Goal: Task Accomplishment & Management: Manage account settings

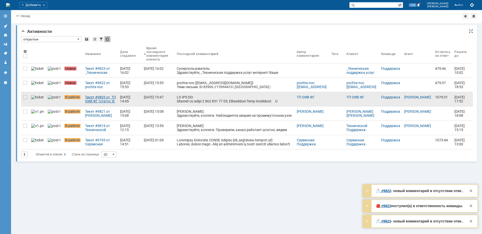
click at [91, 97] on div "Тикет #9803 от ТП ОИВ ФГ (статус: В работе)" at bounding box center [100, 99] width 31 height 8
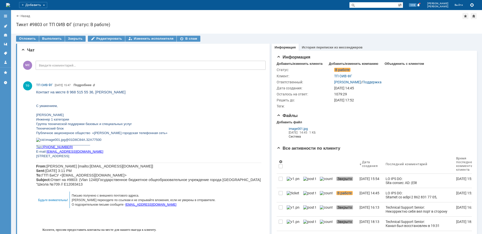
click at [5, 25] on icon at bounding box center [6, 26] width 4 height 4
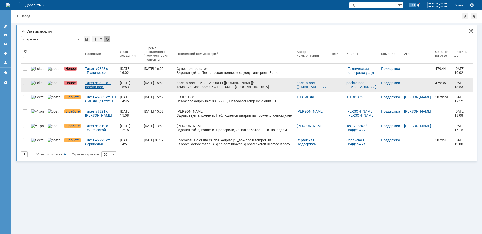
click at [105, 84] on div "Тикет #9822 от pochta-noc [[EMAIL_ADDRESS][DOMAIN_NAME]] (статус: Новое)" at bounding box center [100, 85] width 31 height 8
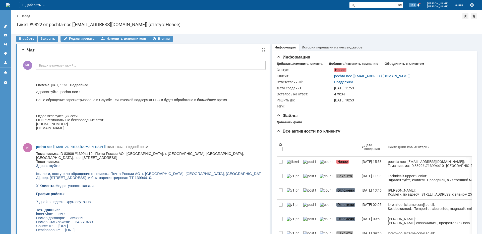
copy body "Краснопрудный"
click at [7, 27] on icon at bounding box center [6, 26] width 4 height 4
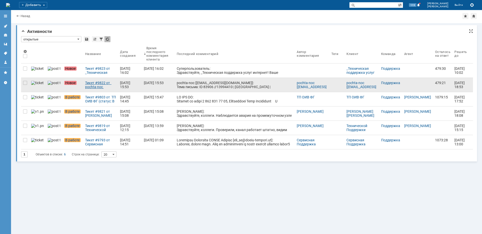
click at [99, 86] on div "Тикет #9822 от pochta-noc [[EMAIL_ADDRESS][DOMAIN_NAME]] (статус: Новое)" at bounding box center [100, 85] width 31 height 8
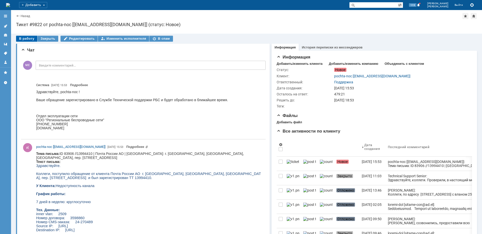
click at [25, 40] on div "В работу" at bounding box center [26, 39] width 21 height 6
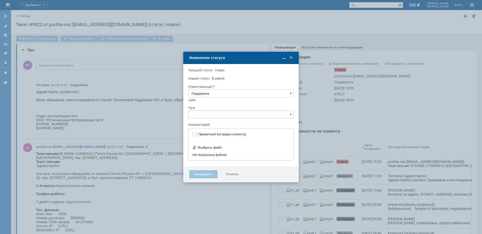
type input "[не указано]"
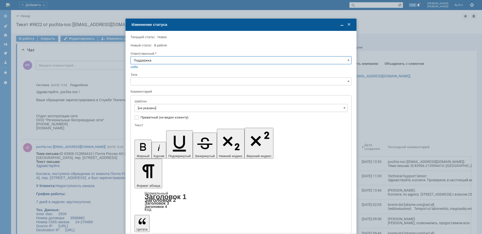
click at [132, 58] on input "Поддержка" at bounding box center [241, 60] width 221 height 8
click at [152, 109] on span "[PERSON_NAME]" at bounding box center [241, 111] width 214 height 4
type input "[PERSON_NAME]"
click at [153, 106] on input "[не указано]" at bounding box center [241, 108] width 213 height 8
type input "[PERSON_NAME]"
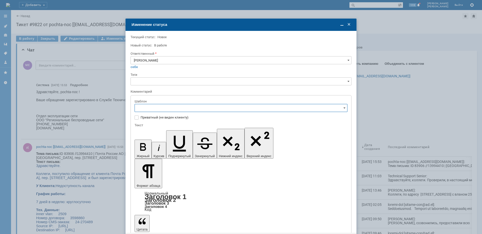
click at [164, 120] on div "[не указано]" at bounding box center [241, 117] width 212 height 8
type input "[не указано]"
drag, startPoint x: 158, startPoint y: 107, endPoint x: 158, endPoint y: 110, distance: 3.5
click at [158, 107] on input "[не указано]" at bounding box center [241, 108] width 213 height 8
click at [161, 125] on span "[операторы] Авария на транзите" at bounding box center [241, 125] width 206 height 4
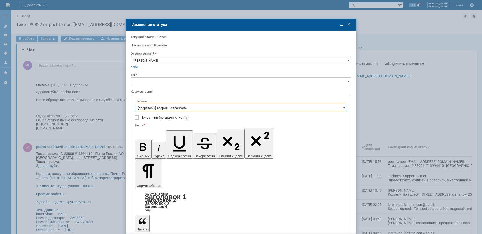
type input "[операторы] Авария на транзите"
drag, startPoint x: 138, startPoint y: 203, endPoint x: 140, endPoint y: 207, distance: 4.5
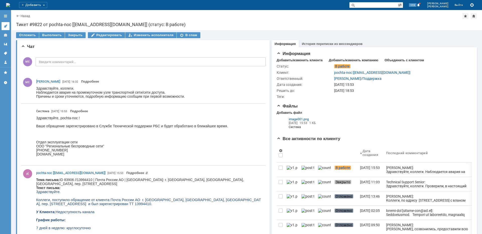
click at [5, 28] on icon at bounding box center [6, 26] width 4 height 4
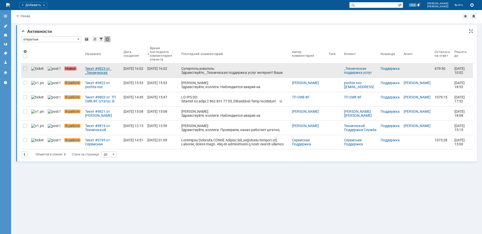
click at [107, 72] on div "Тикет #9823 от _Техническая поддержка услуг интернет [[EMAIL_ADDRESS][DOMAIN_NA…" at bounding box center [102, 71] width 34 height 8
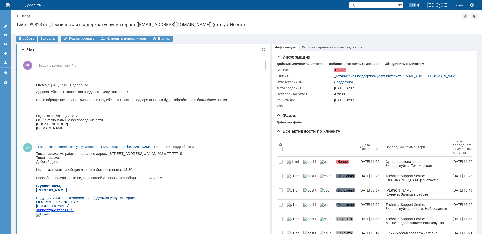
click at [128, 155] on body "Тема письма: Не работает канал по адресу [STREET_ADDRESS] // VLAN 202 // TT 777…" at bounding box center [109, 188] width 146 height 73
copy body "просек"
click at [29, 38] on div "В работу" at bounding box center [26, 39] width 21 height 6
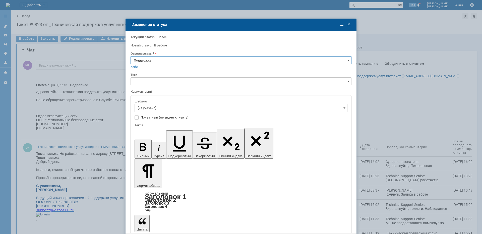
click at [158, 60] on input "Поддержка" at bounding box center [241, 60] width 221 height 8
click at [153, 114] on div "[PERSON_NAME]" at bounding box center [241, 111] width 220 height 8
type input "[PERSON_NAME]"
click at [154, 108] on input "[не указано]" at bounding box center [241, 108] width 213 height 8
type input "[PERSON_NAME]"
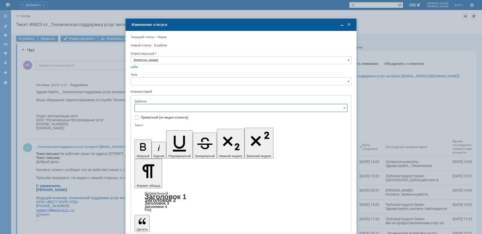
scroll to position [25, 0]
click at [177, 174] on span "[операторы] штатно маки" at bounding box center [241, 175] width 206 height 4
type input "[операторы] штатно маки"
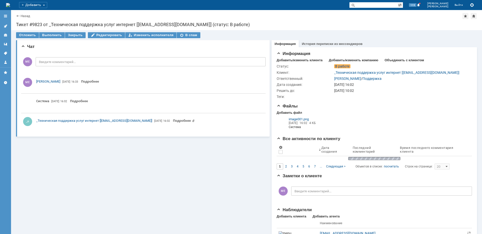
scroll to position [0, 0]
